Goal: Transaction & Acquisition: Obtain resource

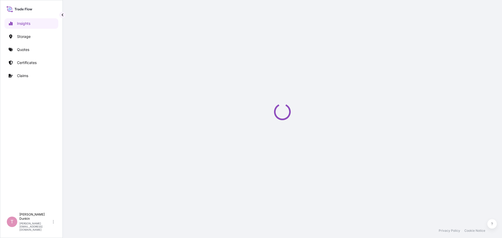
select select "2025"
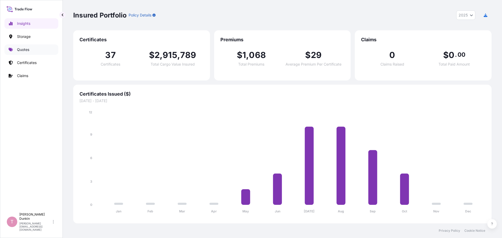
click at [22, 49] on p "Quotes" at bounding box center [23, 49] width 12 height 5
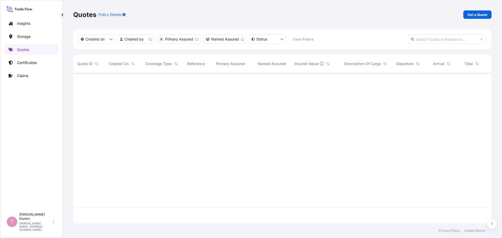
scroll to position [149, 415]
click at [480, 14] on p "Get a Quote" at bounding box center [478, 14] width 20 height 5
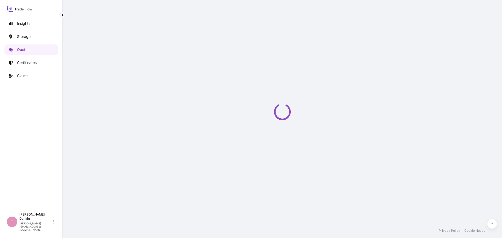
scroll to position [8, 0]
select select "Water"
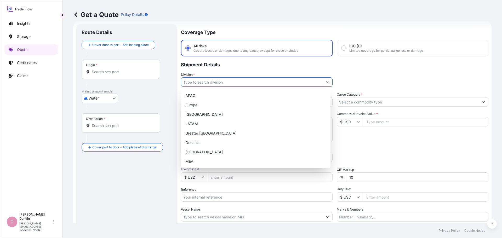
click at [327, 82] on icon "Show suggestions" at bounding box center [327, 82] width 3 height 3
click at [190, 114] on div "[GEOGRAPHIC_DATA]" at bounding box center [255, 114] width 145 height 9
type input "[GEOGRAPHIC_DATA]"
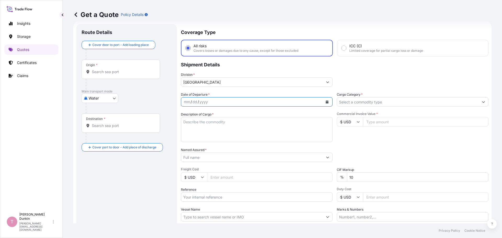
click at [326, 103] on icon "Calendar" at bounding box center [327, 101] width 3 height 3
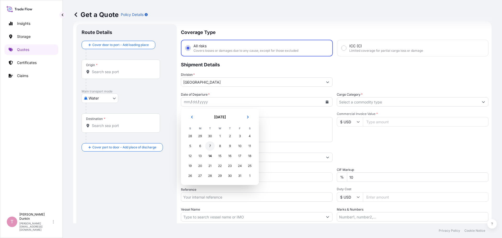
click at [209, 146] on div "7" at bounding box center [209, 145] width 9 height 9
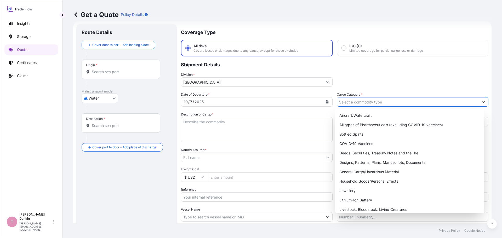
click at [482, 103] on icon "Show suggestions" at bounding box center [483, 101] width 3 height 3
click at [354, 172] on div "General Cargo/Hazardous Material" at bounding box center [409, 171] width 145 height 9
type input "General Cargo/Hazardous Material"
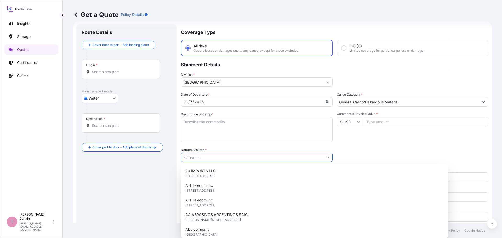
click at [291, 159] on input "Named Assured *" at bounding box center [252, 157] width 142 height 9
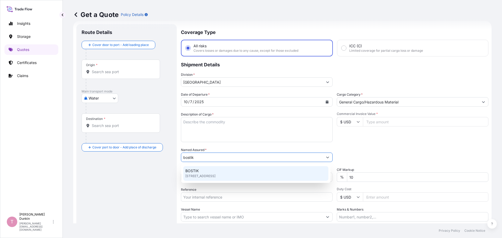
click at [191, 171] on span "BOSTIK" at bounding box center [191, 170] width 13 height 5
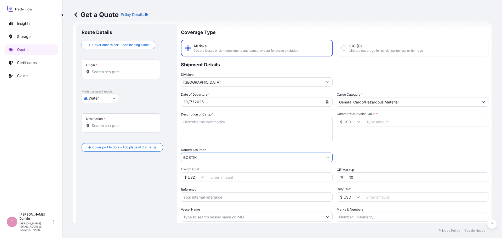
type input "BOSTIK"
paste input "US10020869750"
type input "US10020869750"
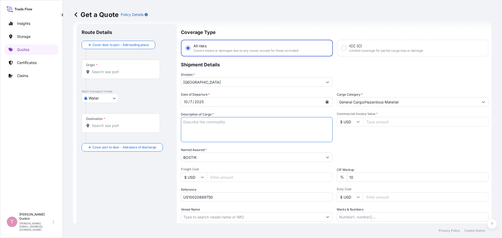
click at [191, 122] on textarea "Description of Cargo *" at bounding box center [257, 129] width 152 height 25
paste textarea "70"
click at [205, 121] on textarea "70" at bounding box center [257, 129] width 152 height 25
paste textarea "PACKAGES LOADED ONTO 20 PALLETS LOADED INTO 1 40' CONTAINER(S) ADCOTE(TM) [PHON…"
click at [268, 138] on textarea "70 PACKAGES LOADED ONTO 20 PALLETS LOADED INTO 1 40' CONTAINER(S) ADCOTE(TM) [P…" at bounding box center [257, 129] width 152 height 25
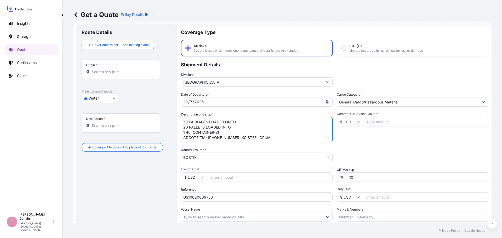
paste textarea "UNITED STATES UN1866 RESIN SOLUTION, 3, II IMDG UN1866 RESIN SOLUTION, 3, II, (…"
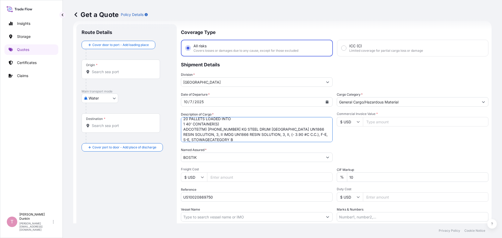
scroll to position [49, 0]
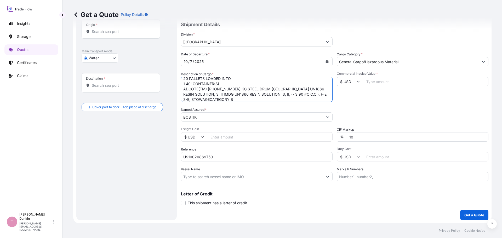
type textarea "70 PACKAGES LOADED ONTO 20 PALLETS LOADED INTO 1 40' CONTAINER(S) ADCOTE(TM) [P…"
click at [188, 175] on input "Vessel Name" at bounding box center [252, 176] width 142 height 9
paste input "MADRID EXPRESS"
click at [232, 176] on input "MADRID EXPRESS V.#" at bounding box center [252, 176] width 142 height 9
paste input "541W"
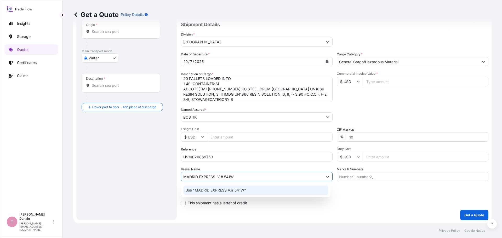
click at [222, 191] on p "Use "MADRID EXPRESS V.# 541W"" at bounding box center [215, 190] width 61 height 5
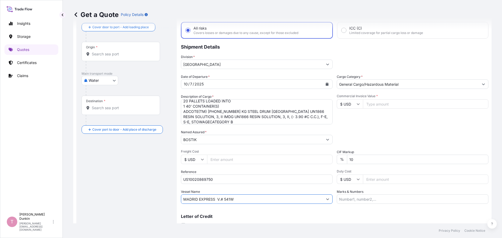
scroll to position [0, 0]
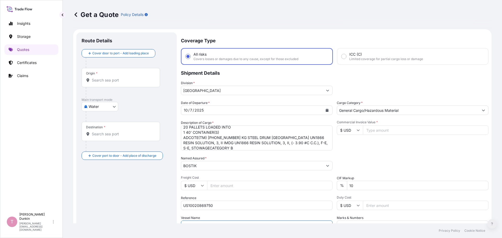
type input "MADRID EXPRESS V.# 541W"
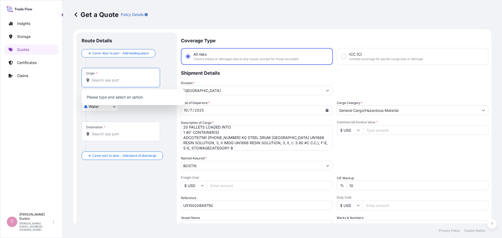
click at [105, 78] on input "Origin *" at bounding box center [123, 80] width 62 height 5
paste input "[GEOGRAPHIC_DATA], [GEOGRAPHIC_DATA]"
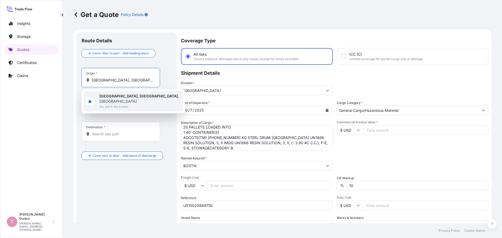
click at [109, 95] on b "[GEOGRAPHIC_DATA], [GEOGRAPHIC_DATA]" at bounding box center [138, 96] width 78 height 4
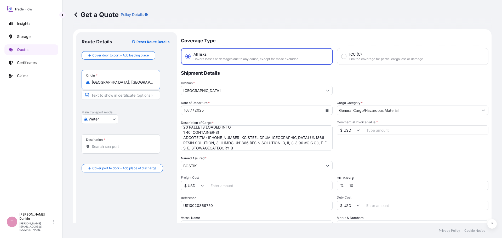
type input "[GEOGRAPHIC_DATA], [GEOGRAPHIC_DATA], [GEOGRAPHIC_DATA]"
click at [95, 146] on input "Destination *" at bounding box center [123, 146] width 62 height 5
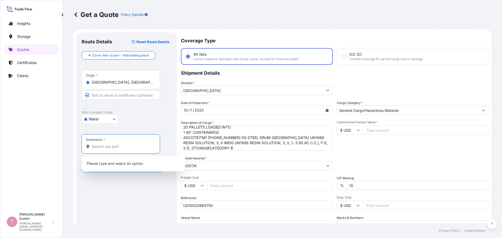
paste input "COLOMBO SEAPORT"
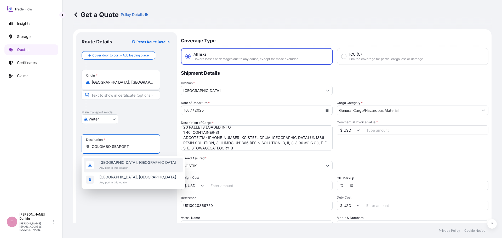
click at [107, 165] on span "Any port in this location" at bounding box center [137, 167] width 77 height 5
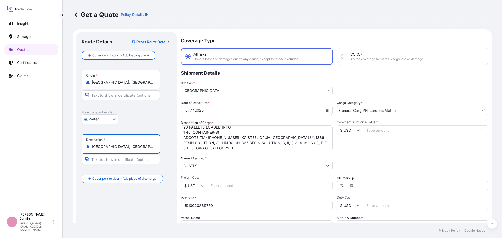
type input "[GEOGRAPHIC_DATA], [GEOGRAPHIC_DATA]"
click at [386, 130] on input "Commercial Invoice Value *" at bounding box center [426, 130] width 126 height 9
paste input "150261.30"
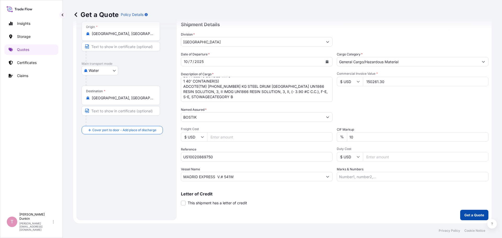
type input "150261.30"
click at [467, 214] on p "Get a Quote" at bounding box center [475, 215] width 20 height 5
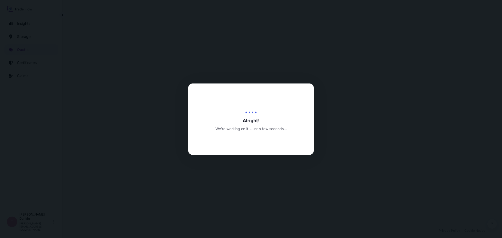
select select "Water"
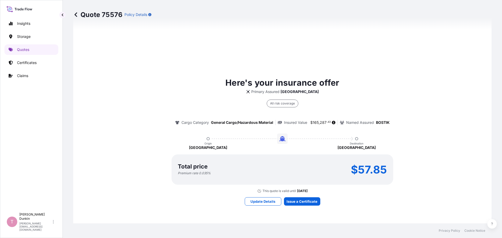
scroll to position [382, 0]
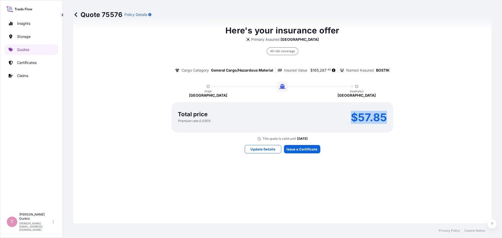
drag, startPoint x: 346, startPoint y: 114, endPoint x: 386, endPoint y: 121, distance: 40.4
click at [386, 121] on div "Total price Premium rate 0.035 % $57.85" at bounding box center [283, 117] width 222 height 30
copy p "$57.85"
